Goal: Task Accomplishment & Management: Use online tool/utility

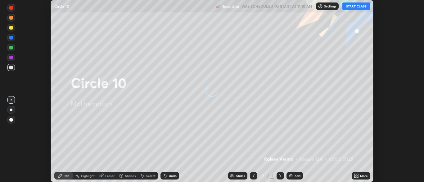
scroll to position [182, 424]
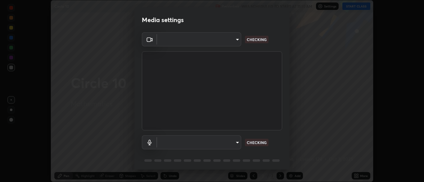
type input "ad6db9ec64aa91bb9d367053e8f3ae0092521a506c05523ccadca3fd020023ed"
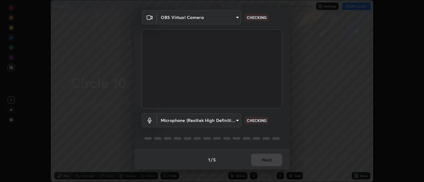
click at [238, 120] on body "Erase all Circle 10 Recording WAS SCHEDULED TO START AT 11:10 AM Settings START…" at bounding box center [212, 91] width 424 height 182
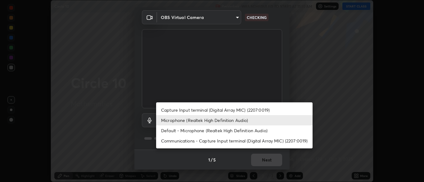
click at [226, 132] on li "Default - Microphone (Realtek High Definition Audio)" at bounding box center [234, 130] width 156 height 10
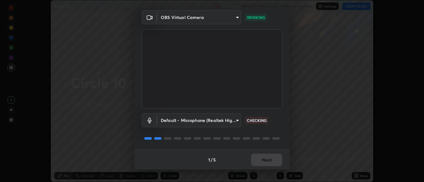
click at [238, 121] on body "Erase all Circle 10 Recording WAS SCHEDULED TO START AT 11:10 AM Settings START…" at bounding box center [212, 91] width 424 height 182
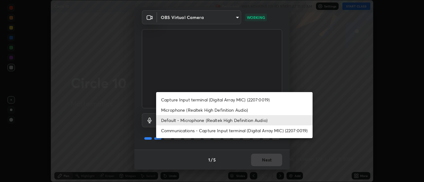
click at [222, 111] on li "Microphone (Realtek High Definition Audio)" at bounding box center [234, 110] width 156 height 10
type input "7b80235b4ebd2cfdcd00bebac1f1d889fd1e5e45b60eb60e9d309105b6515a8e"
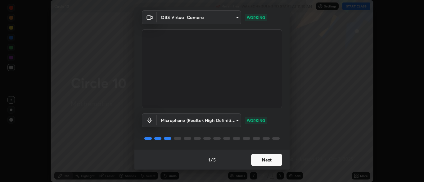
click at [268, 157] on button "Next" at bounding box center [266, 159] width 31 height 12
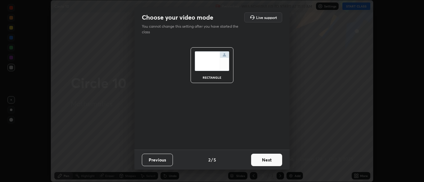
click at [271, 160] on button "Next" at bounding box center [266, 159] width 31 height 12
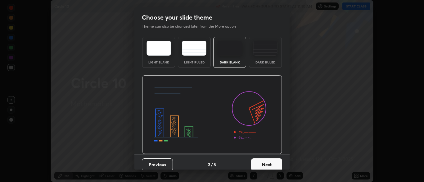
click at [272, 160] on button "Next" at bounding box center [266, 164] width 31 height 12
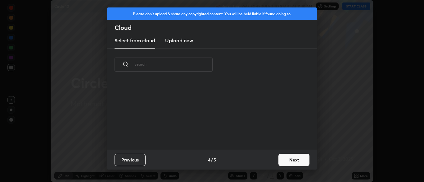
click at [283, 162] on button "Next" at bounding box center [293, 159] width 31 height 12
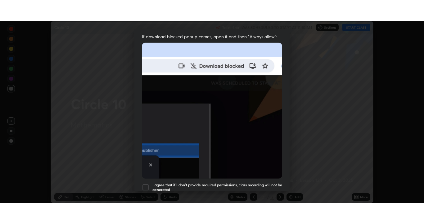
scroll to position [149, 0]
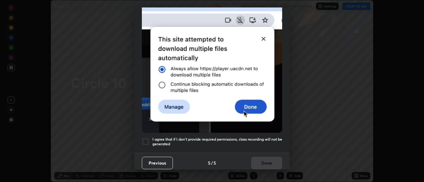
click at [145, 138] on div at bounding box center [145, 141] width 7 height 7
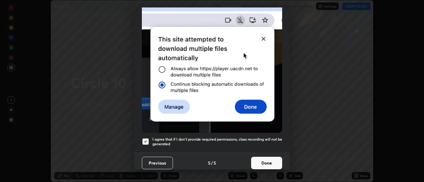
click at [267, 162] on button "Done" at bounding box center [266, 162] width 31 height 12
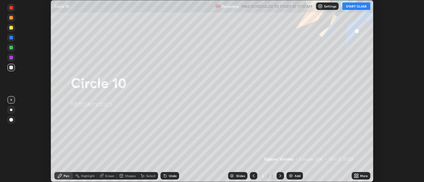
click at [360, 6] on button "START CLASS" at bounding box center [356, 5] width 28 height 7
click at [362, 175] on div "More" at bounding box center [364, 175] width 8 height 3
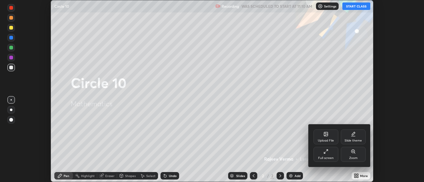
click at [324, 156] on div "Full screen" at bounding box center [326, 157] width 16 height 3
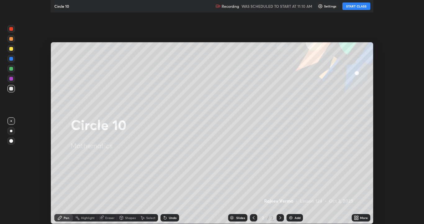
scroll to position [224, 424]
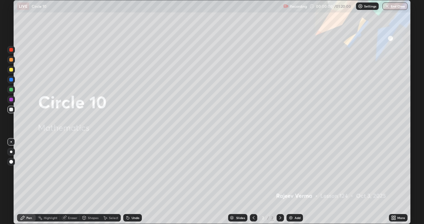
click at [292, 181] on img at bounding box center [290, 217] width 5 height 5
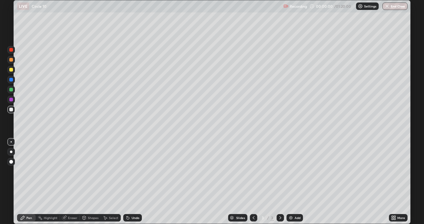
click at [292, 181] on img at bounding box center [290, 217] width 5 height 5
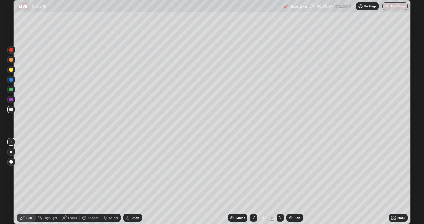
click at [292, 181] on img at bounding box center [290, 217] width 5 height 5
click at [293, 181] on div "Add" at bounding box center [295, 217] width 16 height 7
click at [292, 181] on div "Add" at bounding box center [295, 217] width 16 height 7
click at [94, 181] on div "Shapes" at bounding box center [93, 217] width 11 height 3
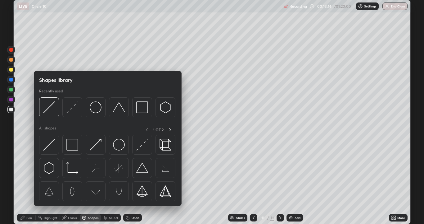
click at [12, 89] on div at bounding box center [11, 90] width 4 height 4
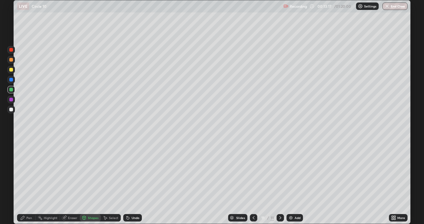
click at [12, 70] on div at bounding box center [11, 70] width 4 height 4
click at [27, 181] on div "Pen" at bounding box center [29, 217] width 6 height 3
click at [98, 181] on div "Shapes" at bounding box center [93, 217] width 11 height 3
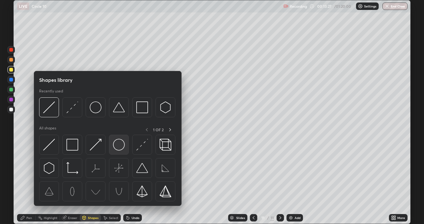
click at [117, 145] on img at bounding box center [119, 144] width 12 height 12
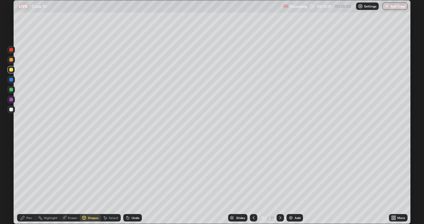
click at [29, 181] on div "Pen" at bounding box center [29, 217] width 6 height 3
click at [13, 110] on div at bounding box center [11, 109] width 4 height 4
click at [93, 181] on div "Shapes" at bounding box center [93, 217] width 11 height 3
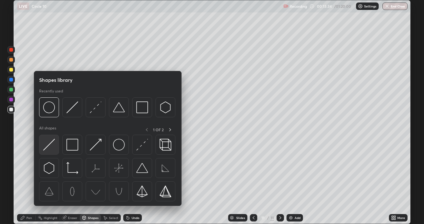
click at [54, 143] on img at bounding box center [49, 144] width 12 height 12
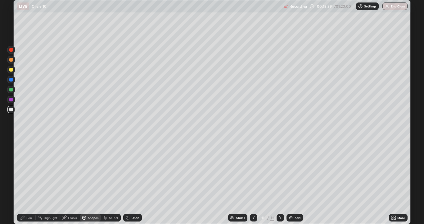
click at [32, 181] on div "Pen" at bounding box center [26, 217] width 19 height 7
click at [14, 91] on div at bounding box center [10, 89] width 7 height 7
click at [26, 181] on div "Pen" at bounding box center [26, 217] width 19 height 7
click at [132, 181] on div "Undo" at bounding box center [132, 217] width 19 height 7
click at [132, 181] on div "Undo" at bounding box center [136, 217] width 8 height 3
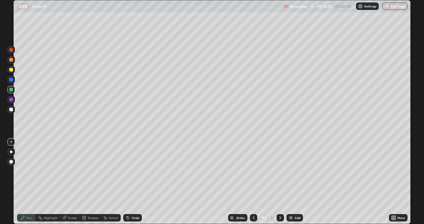
click at [133, 181] on div "Undo" at bounding box center [136, 217] width 8 height 3
click at [386, 72] on icon at bounding box center [388, 74] width 5 height 5
click at [12, 70] on div at bounding box center [11, 70] width 4 height 4
click at [90, 181] on div "Shapes" at bounding box center [90, 217] width 21 height 7
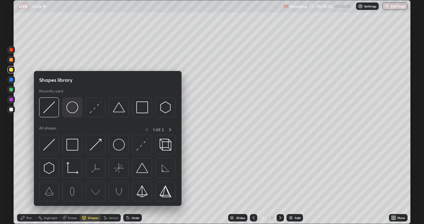
click at [73, 110] on img at bounding box center [72, 107] width 12 height 12
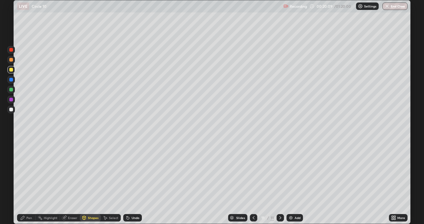
click at [25, 181] on div "Pen" at bounding box center [26, 217] width 19 height 7
click at [87, 181] on div "Shapes" at bounding box center [90, 217] width 21 height 7
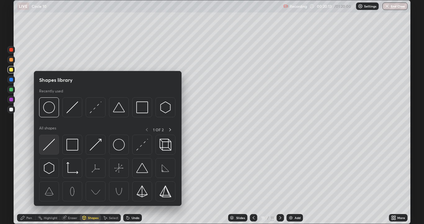
click at [49, 145] on img at bounding box center [49, 144] width 12 height 12
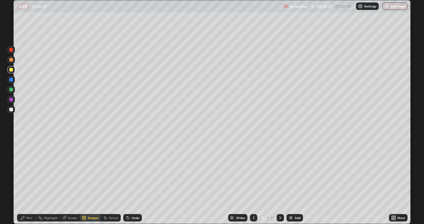
click at [29, 181] on div "Pen" at bounding box center [29, 217] width 6 height 3
click at [11, 60] on div at bounding box center [11, 60] width 4 height 4
click at [12, 112] on div at bounding box center [10, 109] width 7 height 7
click at [128, 181] on icon at bounding box center [128, 217] width 2 height 2
click at [128, 181] on div "Undo" at bounding box center [132, 217] width 19 height 7
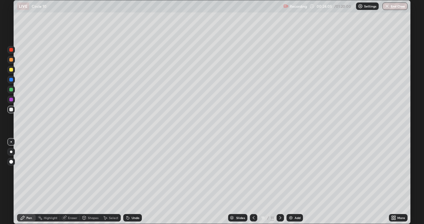
click at [130, 181] on div "Undo" at bounding box center [132, 217] width 19 height 7
click at [129, 181] on div "Undo" at bounding box center [132, 217] width 19 height 7
click at [253, 181] on icon at bounding box center [253, 217] width 5 height 5
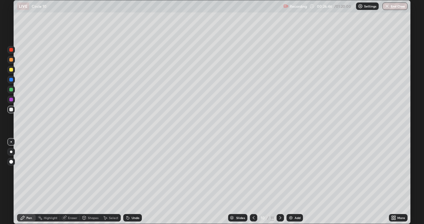
click at [253, 181] on icon at bounding box center [253, 217] width 5 height 5
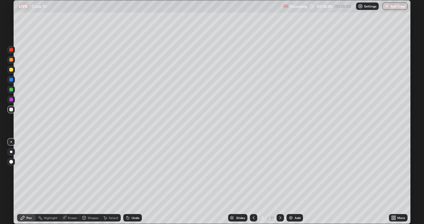
click at [253, 181] on icon at bounding box center [253, 217] width 5 height 5
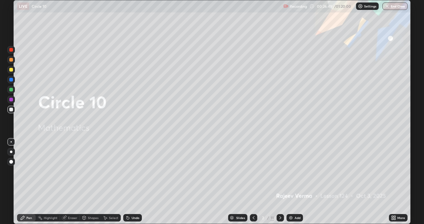
click at [281, 181] on icon at bounding box center [280, 217] width 5 height 5
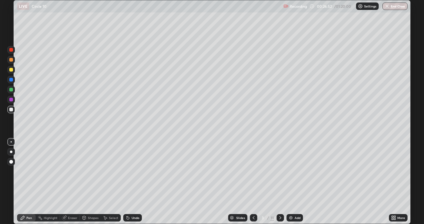
click at [12, 59] on div at bounding box center [11, 60] width 4 height 4
click at [11, 70] on div at bounding box center [11, 70] width 4 height 4
click at [12, 70] on div at bounding box center [11, 70] width 4 height 4
click at [92, 181] on div "Shapes" at bounding box center [93, 217] width 11 height 3
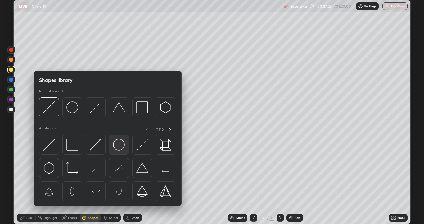
click at [115, 146] on img at bounding box center [119, 144] width 12 height 12
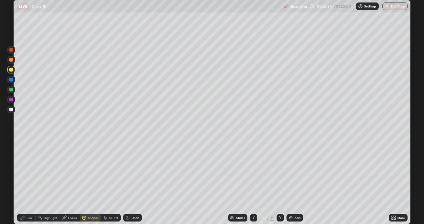
click at [30, 181] on div "Pen" at bounding box center [29, 217] width 6 height 3
click at [91, 181] on div "Shapes" at bounding box center [93, 217] width 11 height 3
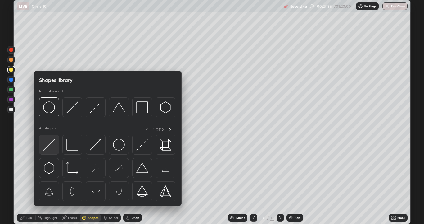
click at [51, 144] on img at bounding box center [49, 144] width 12 height 12
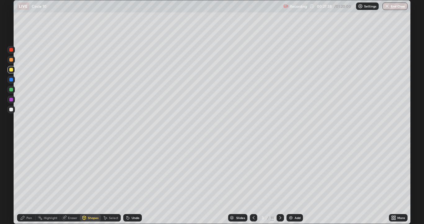
click at [12, 110] on div at bounding box center [11, 109] width 4 height 4
click at [12, 98] on div at bounding box center [11, 99] width 4 height 4
click at [30, 181] on div "Pen" at bounding box center [29, 217] width 6 height 3
click at [10, 90] on div at bounding box center [11, 90] width 4 height 4
click at [10, 110] on div at bounding box center [11, 109] width 4 height 4
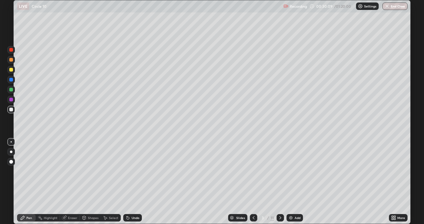
click at [132, 181] on div "Undo" at bounding box center [136, 217] width 8 height 3
click at [73, 181] on div "Eraser" at bounding box center [72, 217] width 9 height 3
click at [29, 181] on div "Pen" at bounding box center [29, 217] width 6 height 3
click at [133, 181] on div "Undo" at bounding box center [136, 217] width 8 height 3
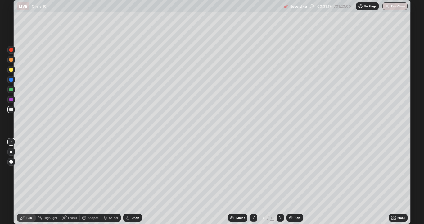
click at [72, 181] on div "Eraser" at bounding box center [72, 217] width 9 height 3
click at [30, 181] on div "Pen" at bounding box center [29, 217] width 6 height 3
click at [25, 181] on div "Pen" at bounding box center [26, 217] width 19 height 7
click at [71, 181] on div "Eraser" at bounding box center [70, 217] width 20 height 7
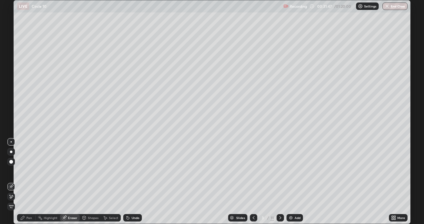
click at [12, 181] on icon at bounding box center [11, 186] width 5 height 5
click at [27, 181] on div "Pen" at bounding box center [29, 217] width 6 height 3
click at [75, 181] on div "Eraser" at bounding box center [72, 217] width 9 height 3
click at [10, 181] on icon at bounding box center [10, 194] width 1 height 1
click at [31, 181] on div "Pen" at bounding box center [29, 217] width 6 height 3
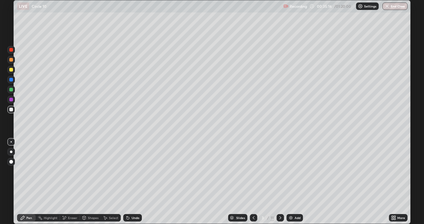
click at [283, 181] on div at bounding box center [280, 217] width 7 height 7
click at [11, 59] on div at bounding box center [11, 60] width 4 height 4
click at [14, 108] on div at bounding box center [10, 109] width 7 height 7
click at [96, 181] on div "Shapes" at bounding box center [93, 217] width 11 height 3
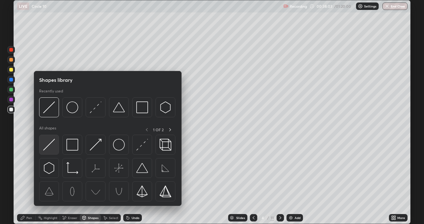
click at [52, 144] on img at bounding box center [49, 144] width 12 height 12
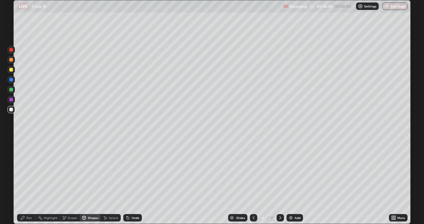
click at [31, 181] on div "Pen" at bounding box center [29, 217] width 6 height 3
click at [11, 70] on div at bounding box center [11, 70] width 4 height 4
click at [96, 181] on div "Shapes" at bounding box center [93, 217] width 11 height 3
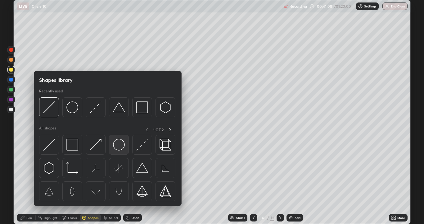
click at [118, 148] on img at bounding box center [119, 144] width 12 height 12
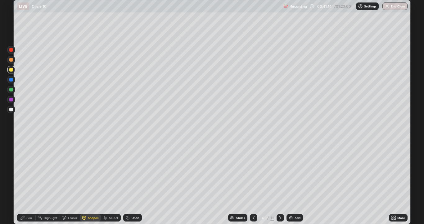
click at [95, 181] on div "Shapes" at bounding box center [93, 217] width 11 height 3
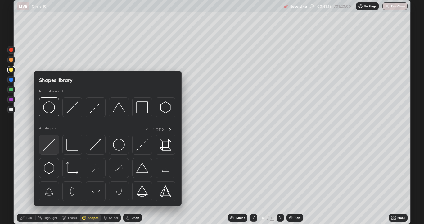
click at [52, 144] on img at bounding box center [49, 144] width 12 height 12
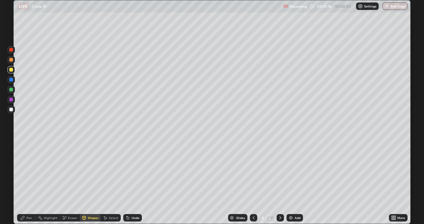
click at [11, 109] on div at bounding box center [11, 109] width 4 height 4
click at [22, 181] on div "Pen" at bounding box center [26, 217] width 19 height 7
click at [11, 90] on div at bounding box center [11, 90] width 4 height 4
click at [11, 70] on div at bounding box center [11, 70] width 4 height 4
click at [280, 181] on icon at bounding box center [280, 217] width 5 height 5
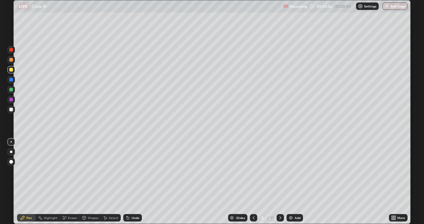
click at [12, 60] on div at bounding box center [11, 60] width 4 height 4
click at [255, 181] on icon at bounding box center [253, 217] width 5 height 5
click at [279, 181] on icon at bounding box center [280, 217] width 5 height 5
click at [12, 61] on div at bounding box center [11, 60] width 4 height 4
click at [135, 181] on div "Undo" at bounding box center [136, 217] width 8 height 3
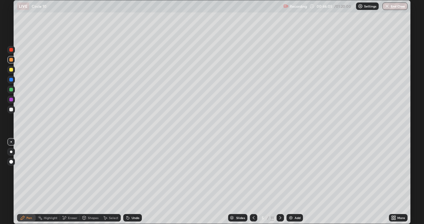
click at [135, 181] on div "Undo" at bounding box center [136, 217] width 8 height 3
click at [136, 181] on div "Undo" at bounding box center [136, 217] width 8 height 3
click at [137, 181] on div "Undo" at bounding box center [132, 217] width 19 height 7
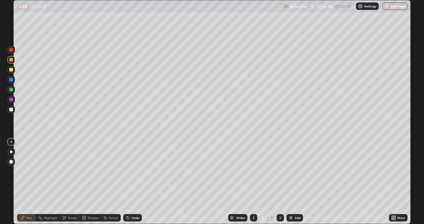
click at [137, 181] on div "Undo" at bounding box center [132, 217] width 19 height 7
click at [11, 90] on div at bounding box center [11, 90] width 4 height 4
click at [89, 181] on div "Shapes" at bounding box center [93, 217] width 11 height 3
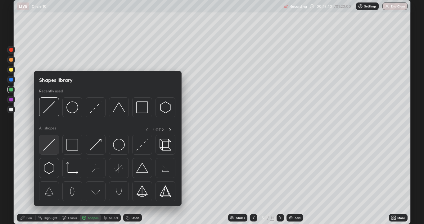
click at [44, 145] on img at bounding box center [49, 144] width 12 height 12
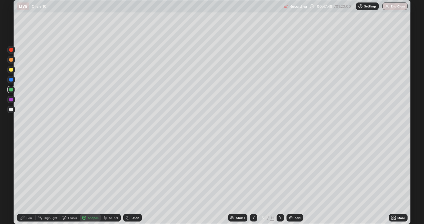
click at [24, 181] on icon at bounding box center [23, 217] width 4 height 4
click at [127, 181] on icon at bounding box center [128, 217] width 2 height 2
click at [130, 181] on div "Undo" at bounding box center [132, 217] width 19 height 7
click at [94, 181] on div "Shapes" at bounding box center [93, 217] width 11 height 3
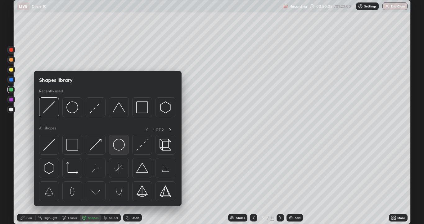
click at [122, 149] on img at bounding box center [119, 144] width 12 height 12
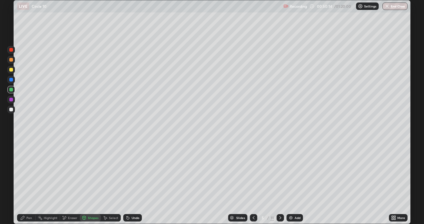
click at [94, 181] on div "Shapes" at bounding box center [93, 217] width 11 height 3
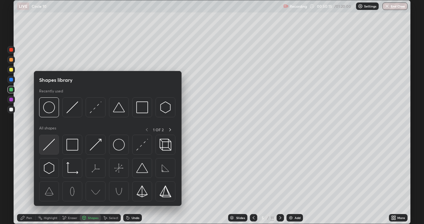
click at [50, 145] on img at bounding box center [49, 144] width 12 height 12
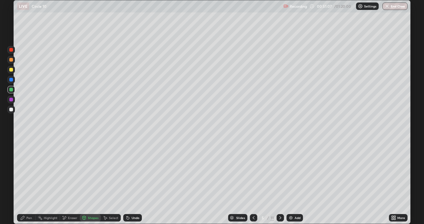
click at [134, 181] on div "Undo" at bounding box center [136, 217] width 8 height 3
click at [27, 181] on div "Pen" at bounding box center [29, 217] width 6 height 3
click at [26, 181] on div "Pen" at bounding box center [26, 217] width 19 height 7
click at [287, 181] on div "Add" at bounding box center [295, 217] width 16 height 7
click at [11, 69] on div at bounding box center [11, 70] width 4 height 4
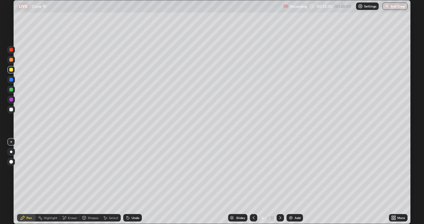
click at [76, 181] on div "Eraser" at bounding box center [72, 217] width 9 height 3
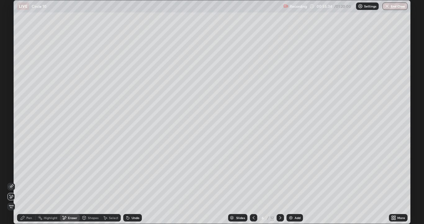
click at [27, 181] on div "Pen" at bounding box center [29, 217] width 6 height 3
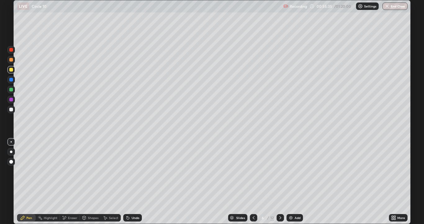
click at [12, 110] on div at bounding box center [11, 109] width 4 height 4
click at [10, 109] on div at bounding box center [11, 109] width 4 height 4
click at [92, 181] on div "Shapes" at bounding box center [93, 217] width 11 height 3
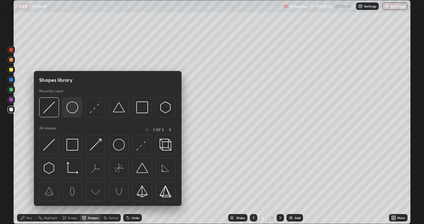
click at [74, 110] on img at bounding box center [72, 107] width 12 height 12
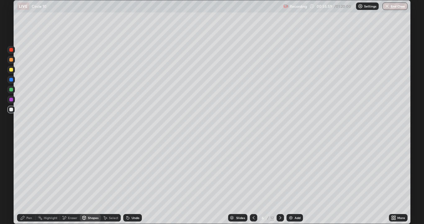
click at [28, 181] on div "Pen" at bounding box center [29, 217] width 6 height 3
click at [93, 181] on div "Shapes" at bounding box center [93, 217] width 11 height 3
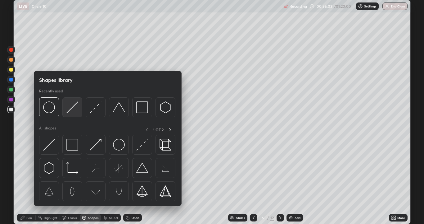
click at [73, 106] on img at bounding box center [72, 107] width 12 height 12
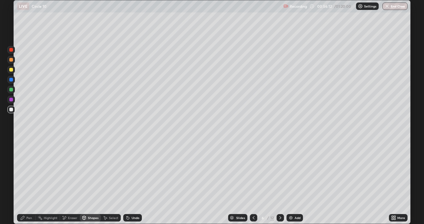
click at [34, 181] on div "Pen" at bounding box center [26, 217] width 19 height 7
click at [12, 60] on div at bounding box center [11, 60] width 4 height 4
click at [11, 88] on div at bounding box center [11, 90] width 4 height 4
click at [70, 181] on div "Eraser" at bounding box center [72, 217] width 9 height 3
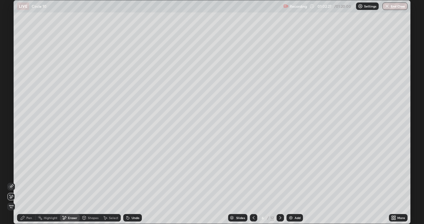
click at [75, 181] on div "Eraser" at bounding box center [70, 217] width 20 height 7
click at [12, 181] on icon at bounding box center [11, 186] width 5 height 5
click at [12, 181] on icon at bounding box center [11, 196] width 3 height 3
click at [26, 181] on div "Pen" at bounding box center [26, 217] width 19 height 7
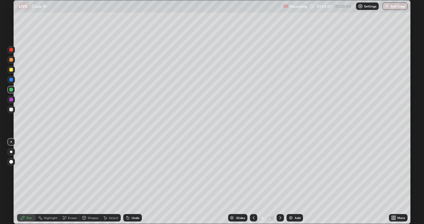
click at [137, 181] on div "Undo" at bounding box center [136, 217] width 8 height 3
click at [137, 181] on div "Undo" at bounding box center [132, 217] width 19 height 7
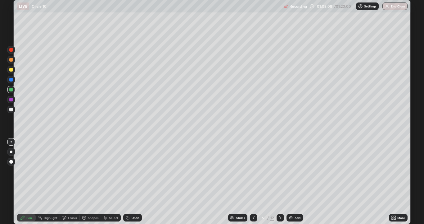
click at [137, 181] on div "Undo" at bounding box center [136, 217] width 8 height 3
click at [135, 181] on div "Undo" at bounding box center [136, 217] width 8 height 3
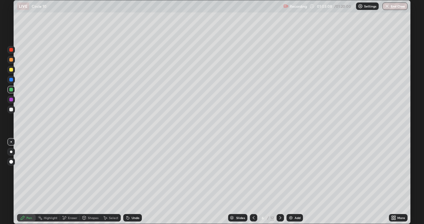
click at [135, 181] on div "Undo" at bounding box center [136, 217] width 8 height 3
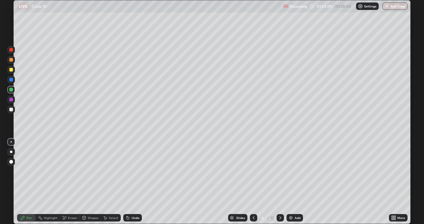
click at [135, 181] on div "Undo" at bounding box center [136, 217] width 8 height 3
click at [67, 181] on div "Eraser" at bounding box center [70, 217] width 20 height 7
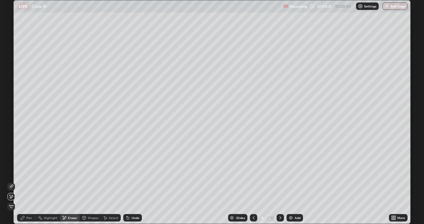
click at [25, 181] on icon at bounding box center [22, 217] width 5 height 5
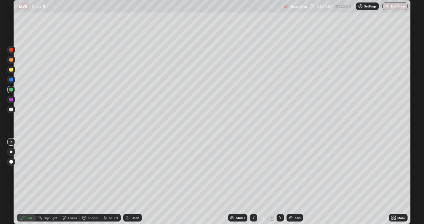
click at [66, 181] on icon at bounding box center [64, 217] width 5 height 5
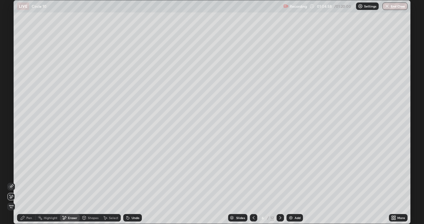
click at [11, 181] on icon at bounding box center [11, 186] width 5 height 5
click at [135, 181] on div "Undo" at bounding box center [136, 217] width 8 height 3
click at [25, 181] on icon at bounding box center [22, 217] width 5 height 5
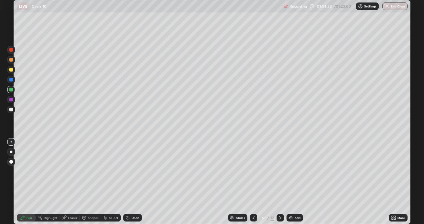
click at [420, 118] on div "Setting up your live class" at bounding box center [212, 112] width 424 height 224
click at [70, 181] on div "Eraser" at bounding box center [72, 217] width 9 height 3
click at [29, 181] on div "Pen" at bounding box center [29, 217] width 6 height 3
click at [290, 181] on img at bounding box center [290, 217] width 5 height 5
click at [253, 181] on icon at bounding box center [253, 217] width 5 height 5
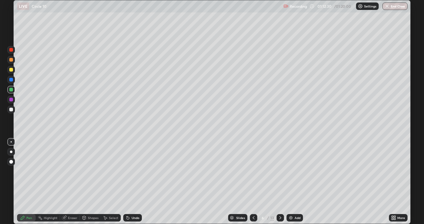
click at [283, 181] on div at bounding box center [280, 217] width 7 height 7
click at [11, 59] on div at bounding box center [11, 60] width 4 height 4
click at [99, 181] on div "Shapes" at bounding box center [90, 217] width 21 height 7
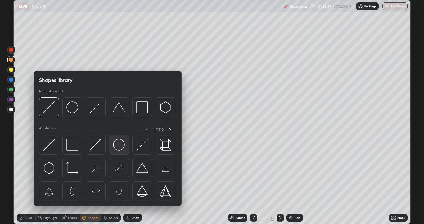
click at [118, 147] on img at bounding box center [119, 144] width 12 height 12
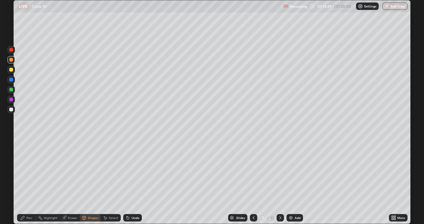
click at [29, 181] on div "Pen" at bounding box center [29, 217] width 6 height 3
click at [12, 109] on div at bounding box center [11, 109] width 4 height 4
click at [11, 59] on div at bounding box center [11, 60] width 4 height 4
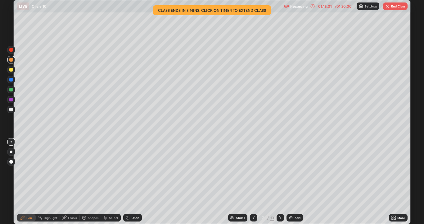
click at [13, 98] on div at bounding box center [11, 99] width 4 height 4
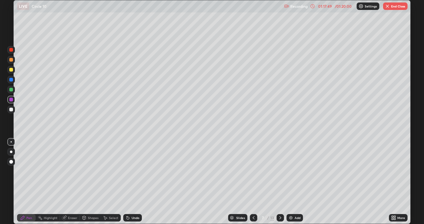
click at [400, 4] on button "End Class" at bounding box center [395, 5] width 25 height 7
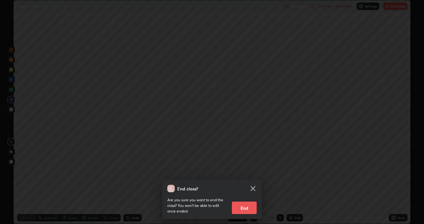
click at [249, 181] on button "End" at bounding box center [244, 207] width 25 height 12
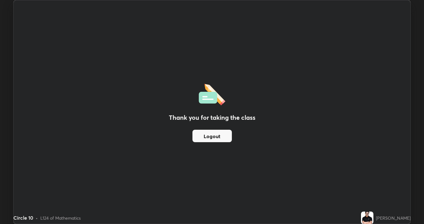
click at [219, 136] on button "Logout" at bounding box center [211, 135] width 39 height 12
click at [220, 133] on button "Logout" at bounding box center [211, 135] width 39 height 12
click at [223, 131] on button "Logout" at bounding box center [211, 135] width 39 height 12
click at [223, 130] on button "Logout" at bounding box center [211, 135] width 39 height 12
